Goal: Register for event/course

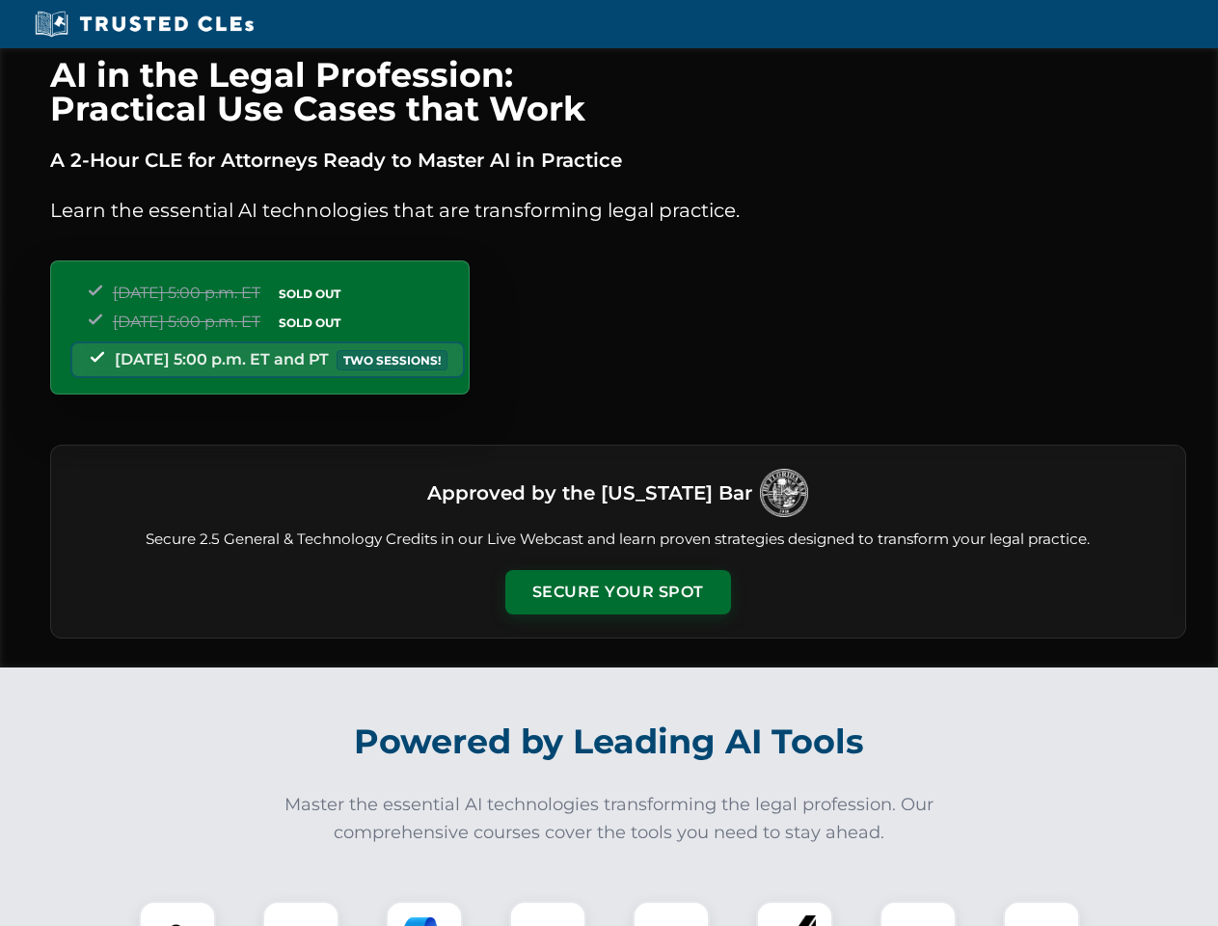
click at [617, 592] on button "Secure Your Spot" at bounding box center [618, 592] width 226 height 44
click at [177, 913] on img at bounding box center [177, 939] width 56 height 56
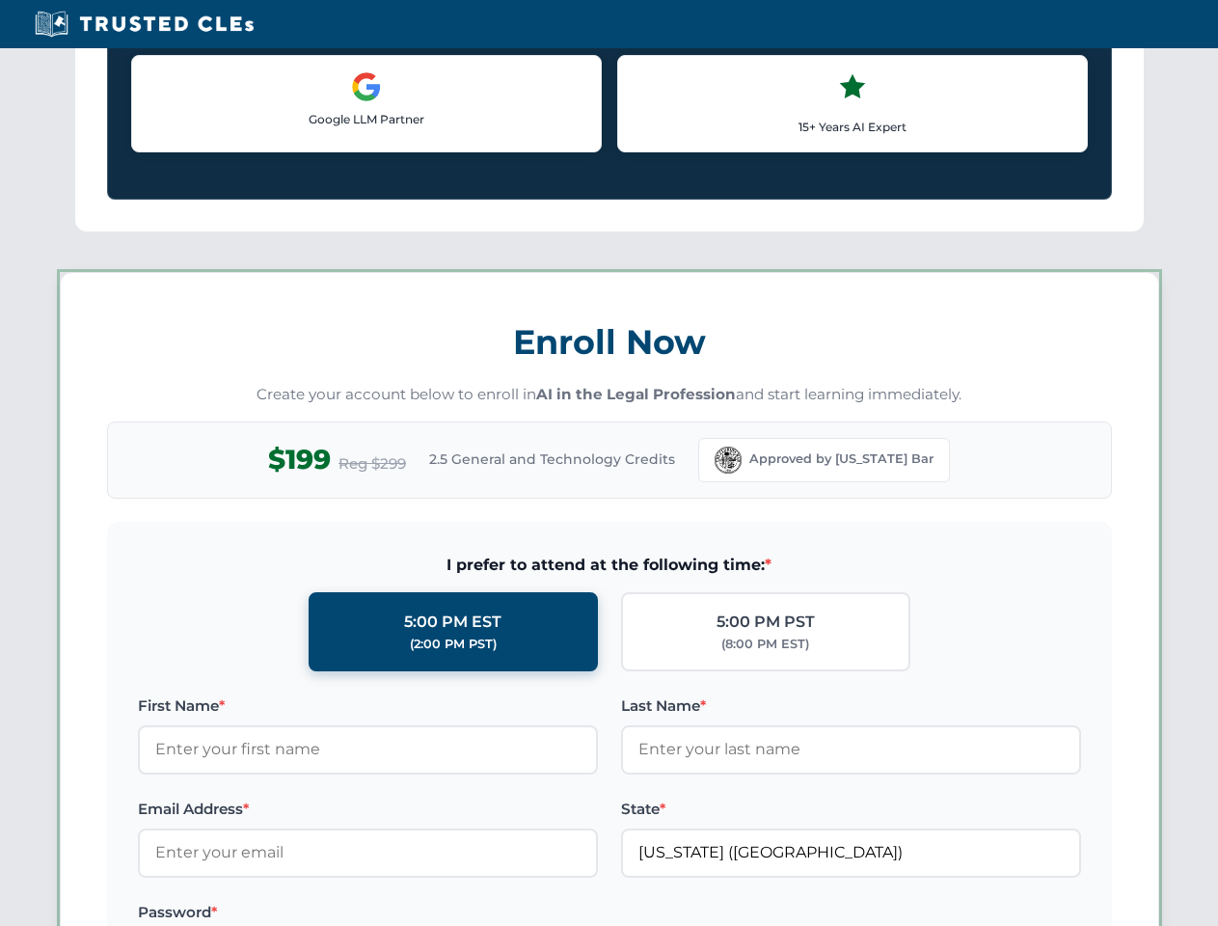
click at [424, 913] on div "AI in the Legal Profession: Practical Use Cases that Work A 2-Hour CLE for Atto…" at bounding box center [609, 903] width 1218 height 4511
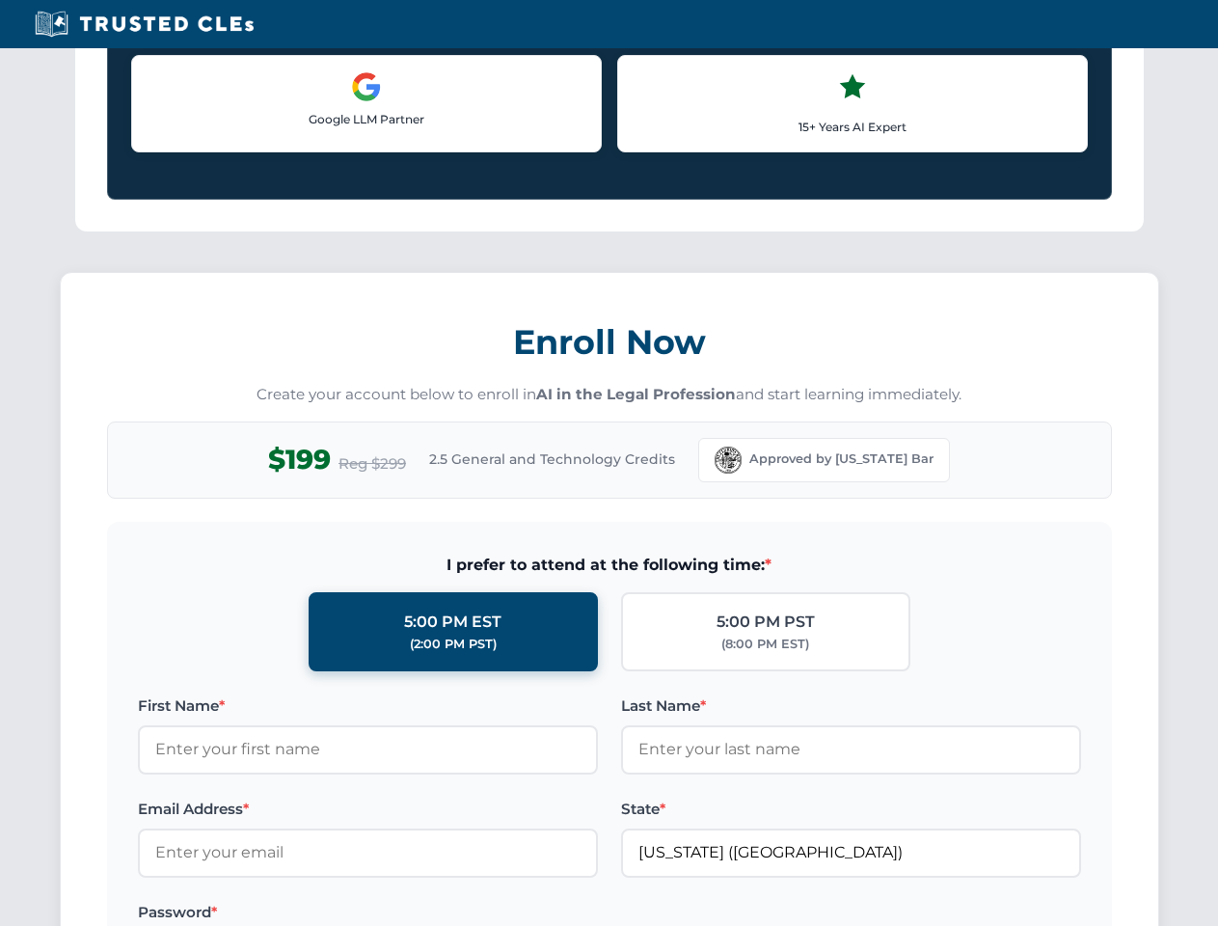
scroll to position [1672, 0]
